Goal: Transaction & Acquisition: Subscribe to service/newsletter

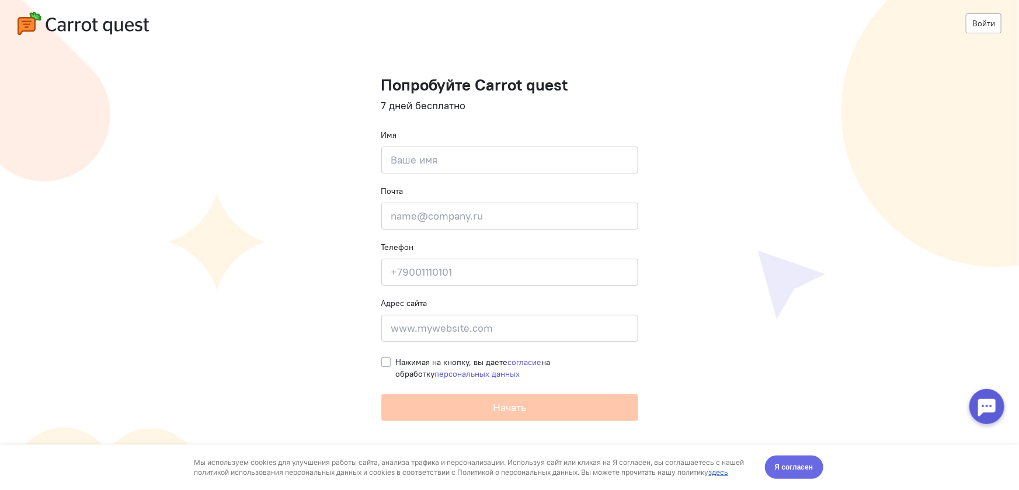
click at [787, 466] on span "Я согласен" at bounding box center [794, 467] width 39 height 12
